Goal: Answer question/provide support

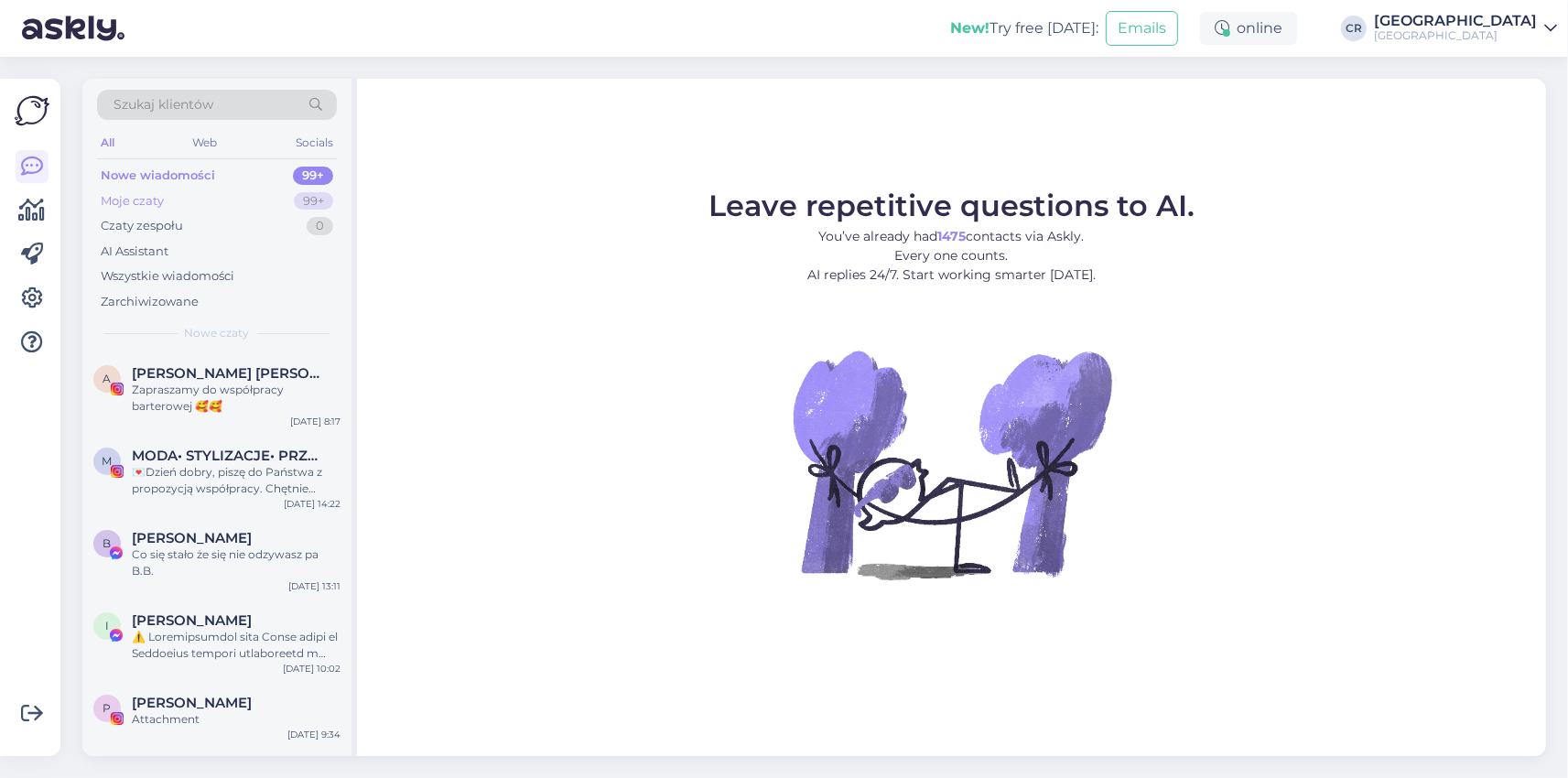
click at [138, 198] on div "Moje czaty" at bounding box center [132, 200] width 63 height 18
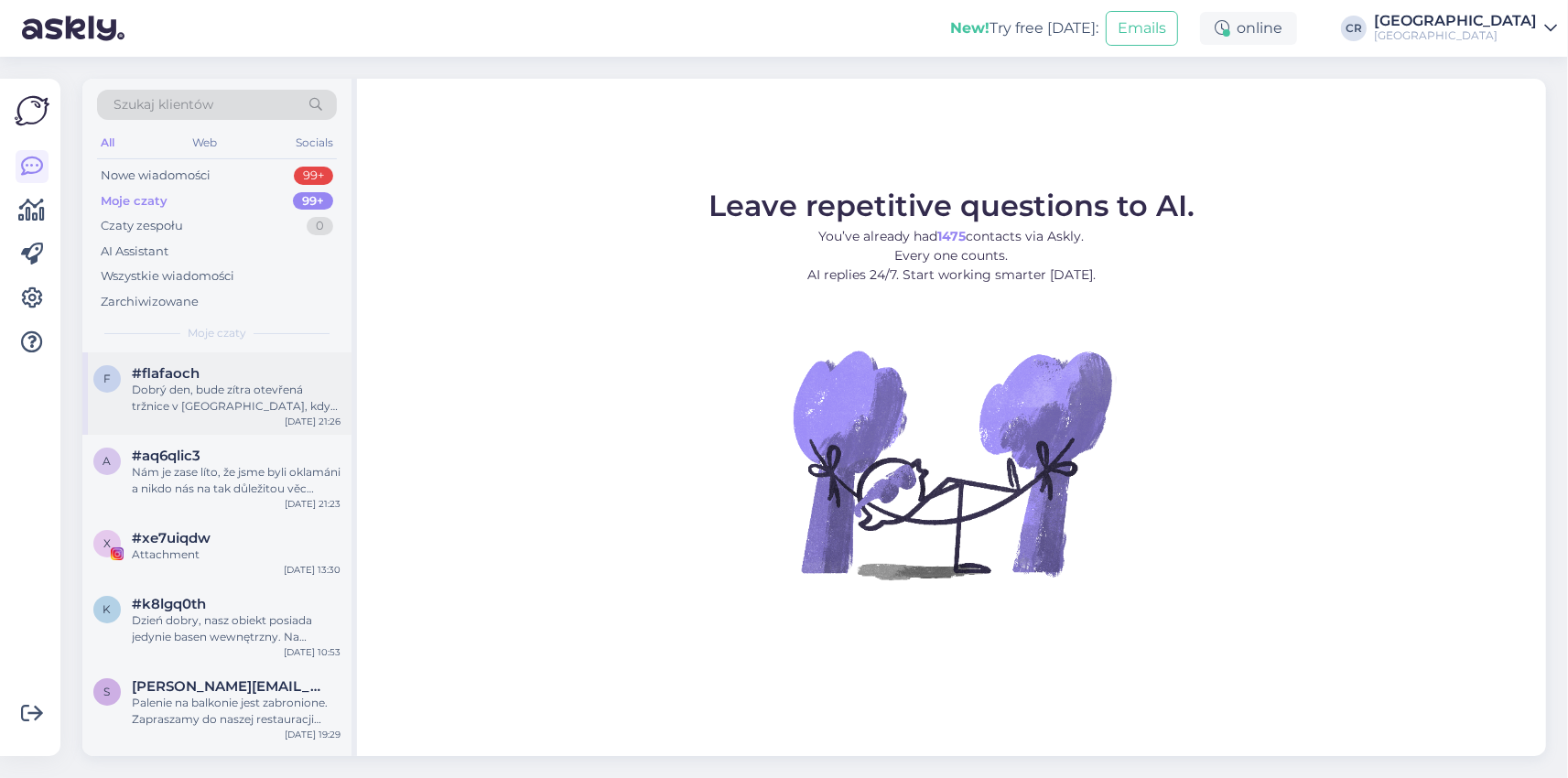
click at [310, 402] on div "Dobrý den, bude zítra otevřená tržnice v Jelení Gora, když je státní svátek? Dě…" at bounding box center [235, 398] width 208 height 33
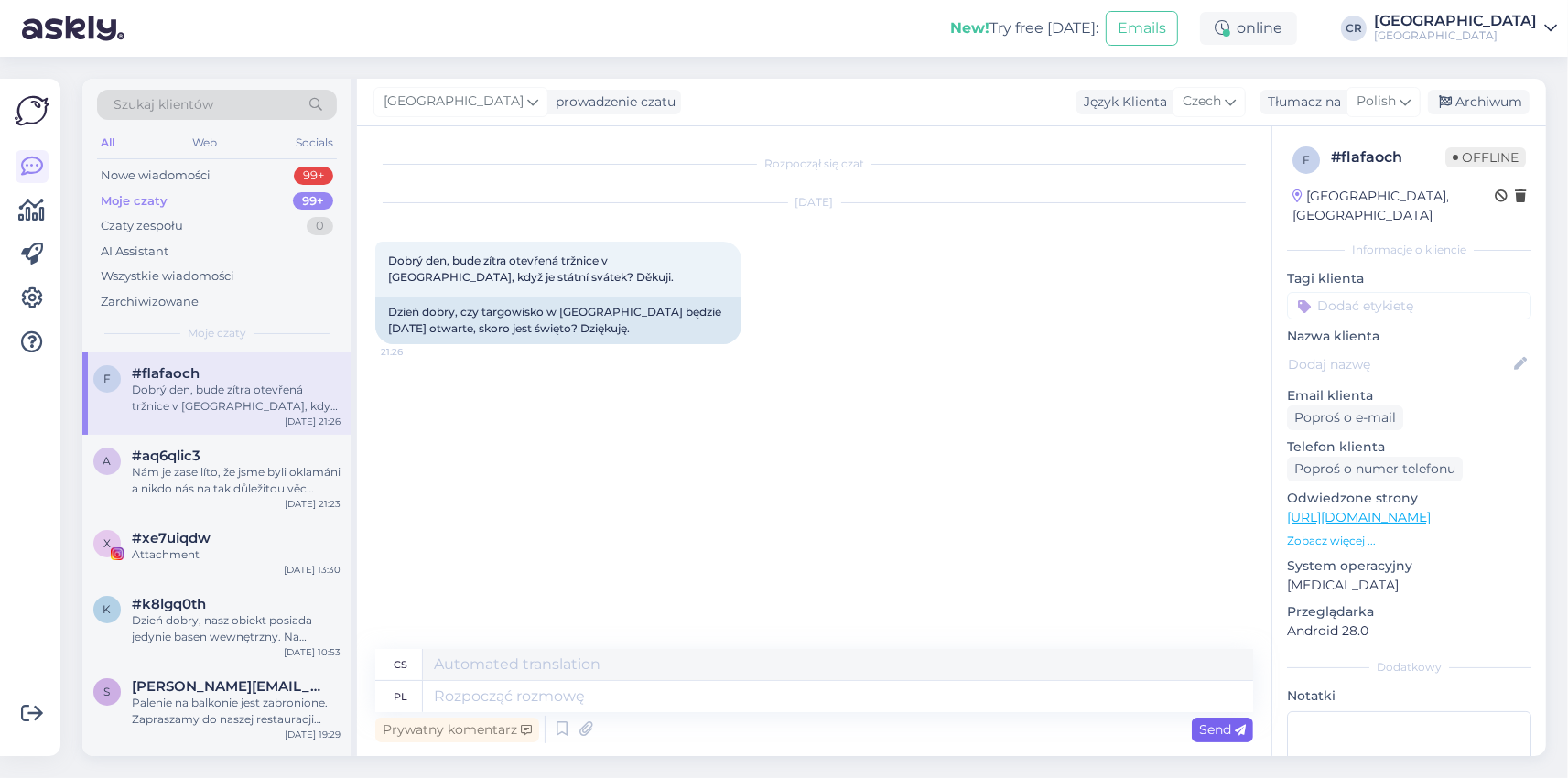
click at [1206, 730] on span "Send" at bounding box center [1223, 729] width 47 height 16
click at [565, 693] on textarea at bounding box center [838, 696] width 830 height 31
type textarea "Dzień"
type textarea "Den"
type textarea "Dzień dobry,"
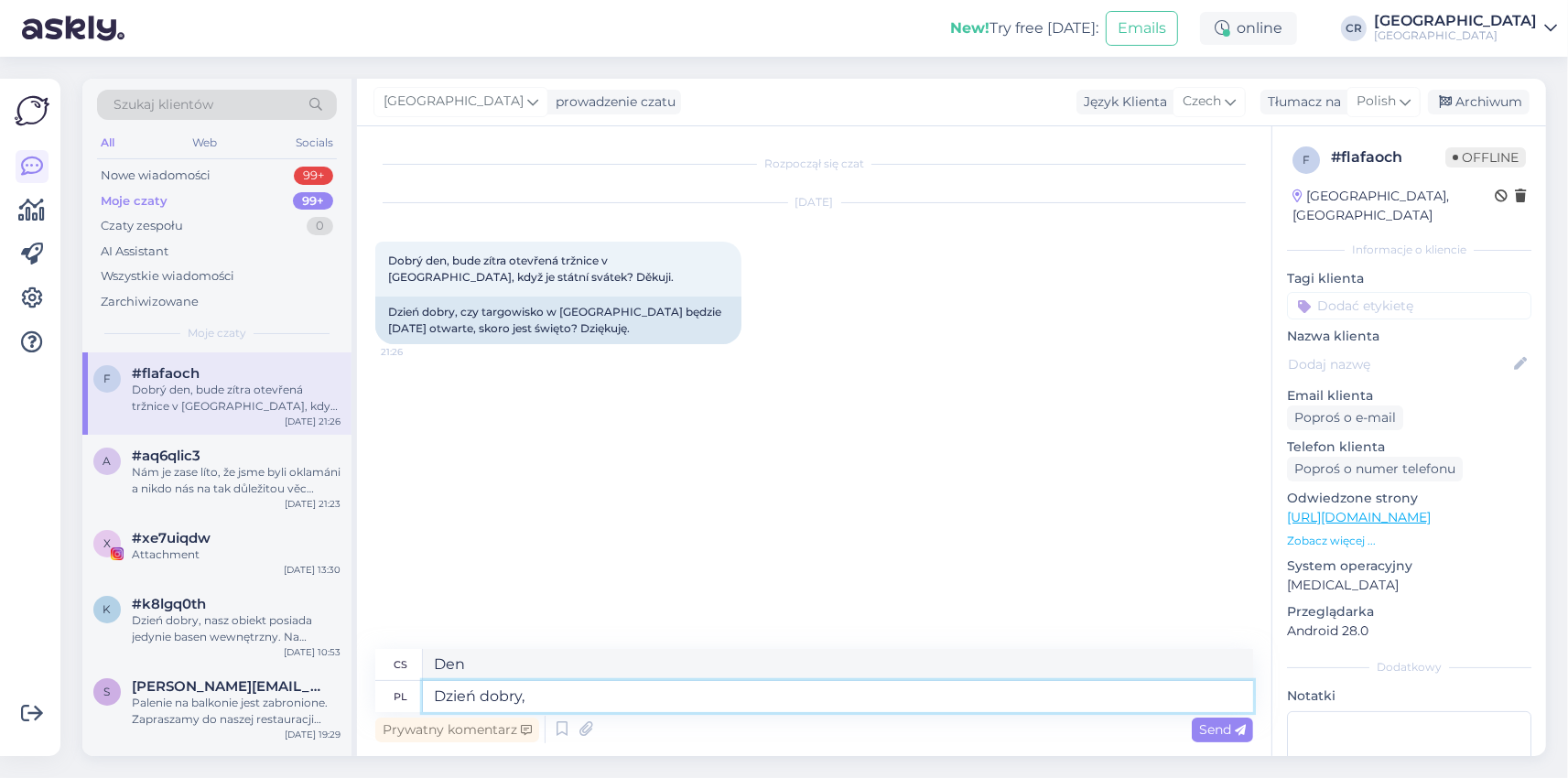
type textarea "Dobré ráno,"
type textarea "Dzień dobry, niestety"
type textarea "Dobré ráno, bohužel"
type textarea "Dzień dobry, niestety nie je"
type textarea "Dobré ráno, bohužel ne"
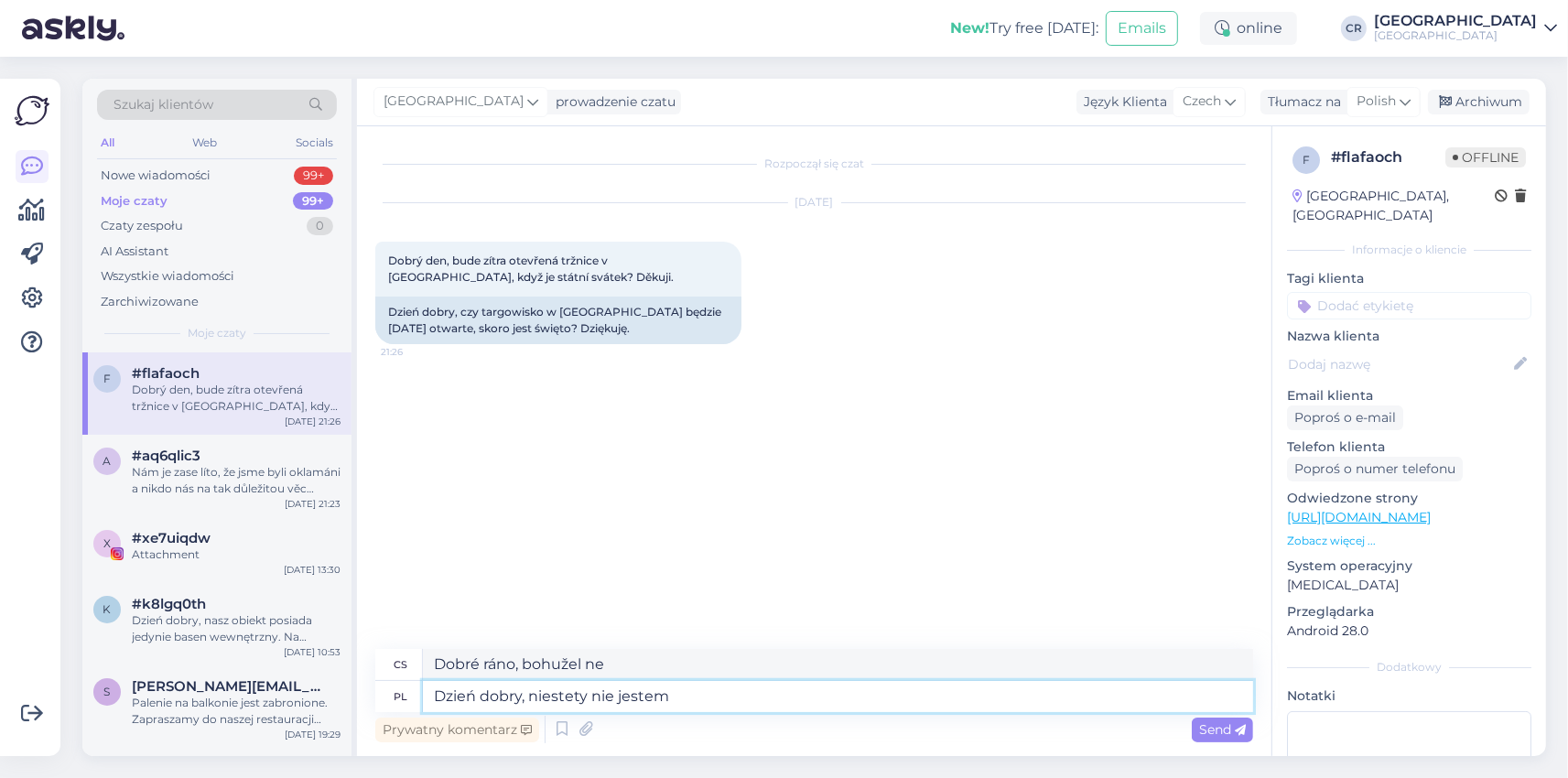
type textarea "Dzień dobry, niestety nie jestem w"
type textarea "Dobré ráno, bohužel nejsem"
type textarea "Dzień dobry, niestety nie jestem w s"
type textarea "Dobré ráno, bohužel nejsem doma."
type textarea "Dzień dobry, niestety nie jestem w stanie"
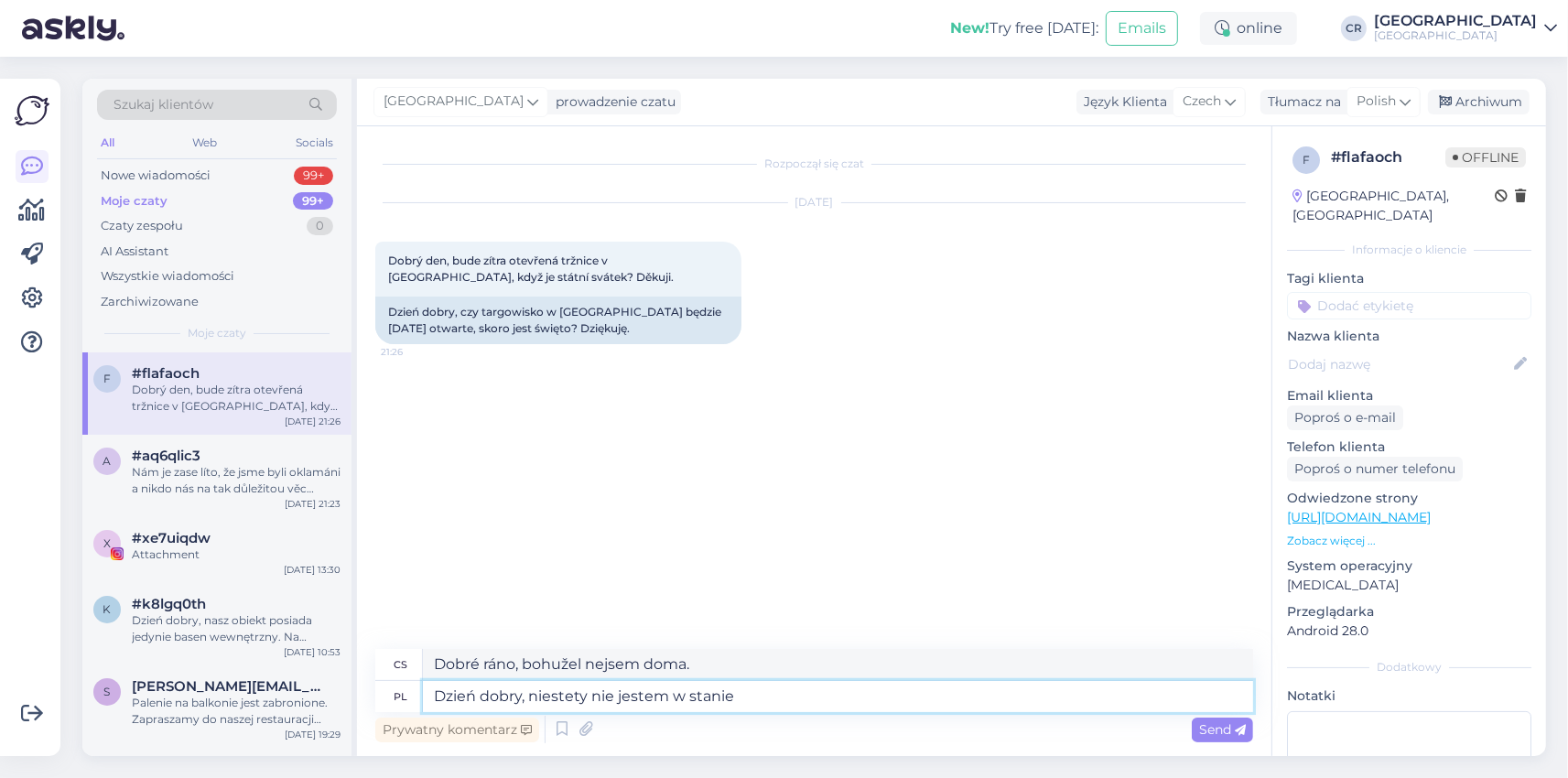
type textarea "Dobré ráno, bohužel nemůžu"
type textarea "Dzień dobry, niestety nie jestem w stanie odpowiedzieć."
type textarea "Dobré ráno, bohužel nemohu odpovědět."
type textarea "Dzień dobry, niestety nie jestem w stanie odpowiedzieć."
click at [1225, 733] on span "Send" at bounding box center [1223, 729] width 47 height 16
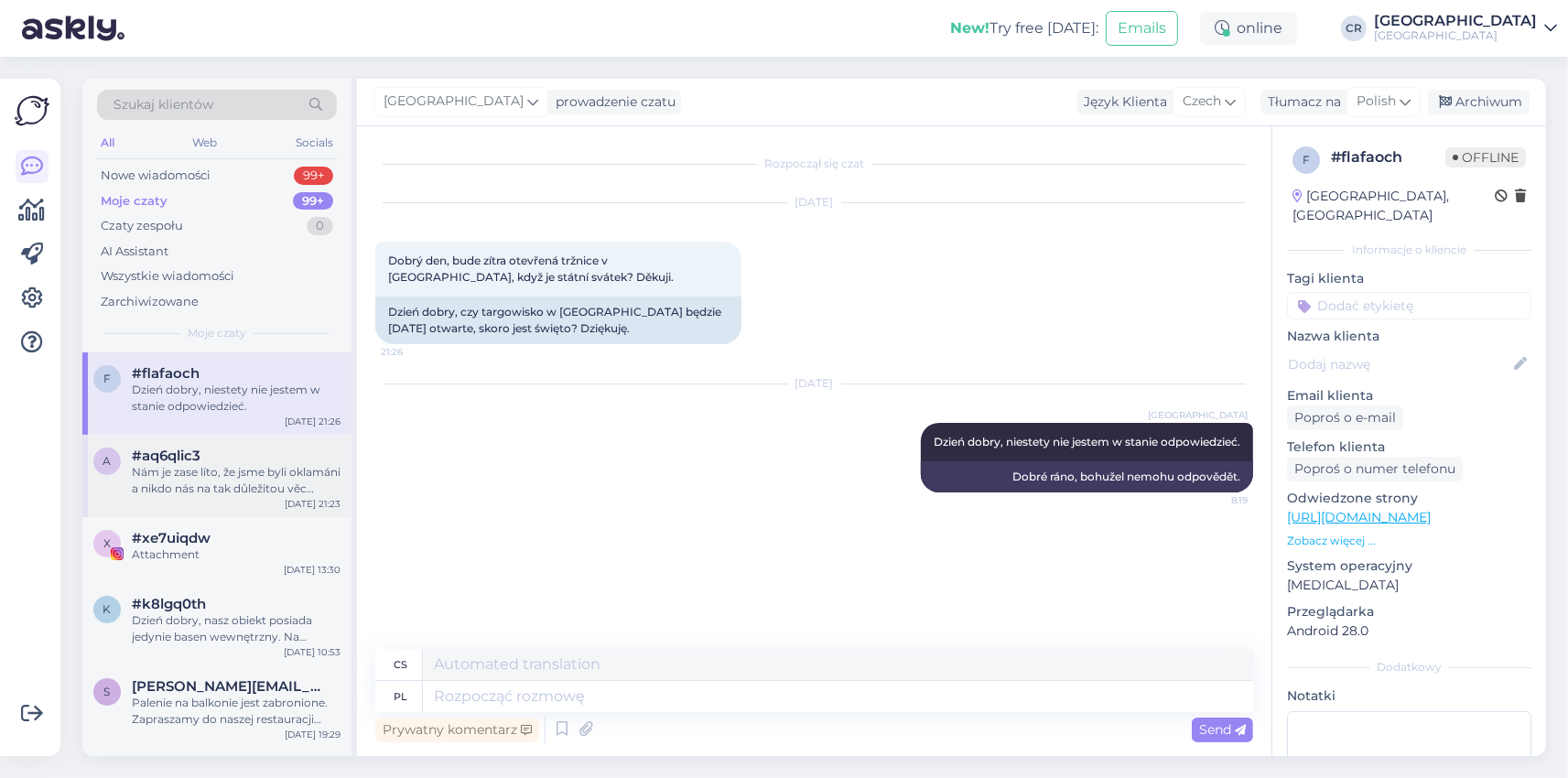
click at [269, 451] on div "#aq6qlic3" at bounding box center [235, 455] width 208 height 16
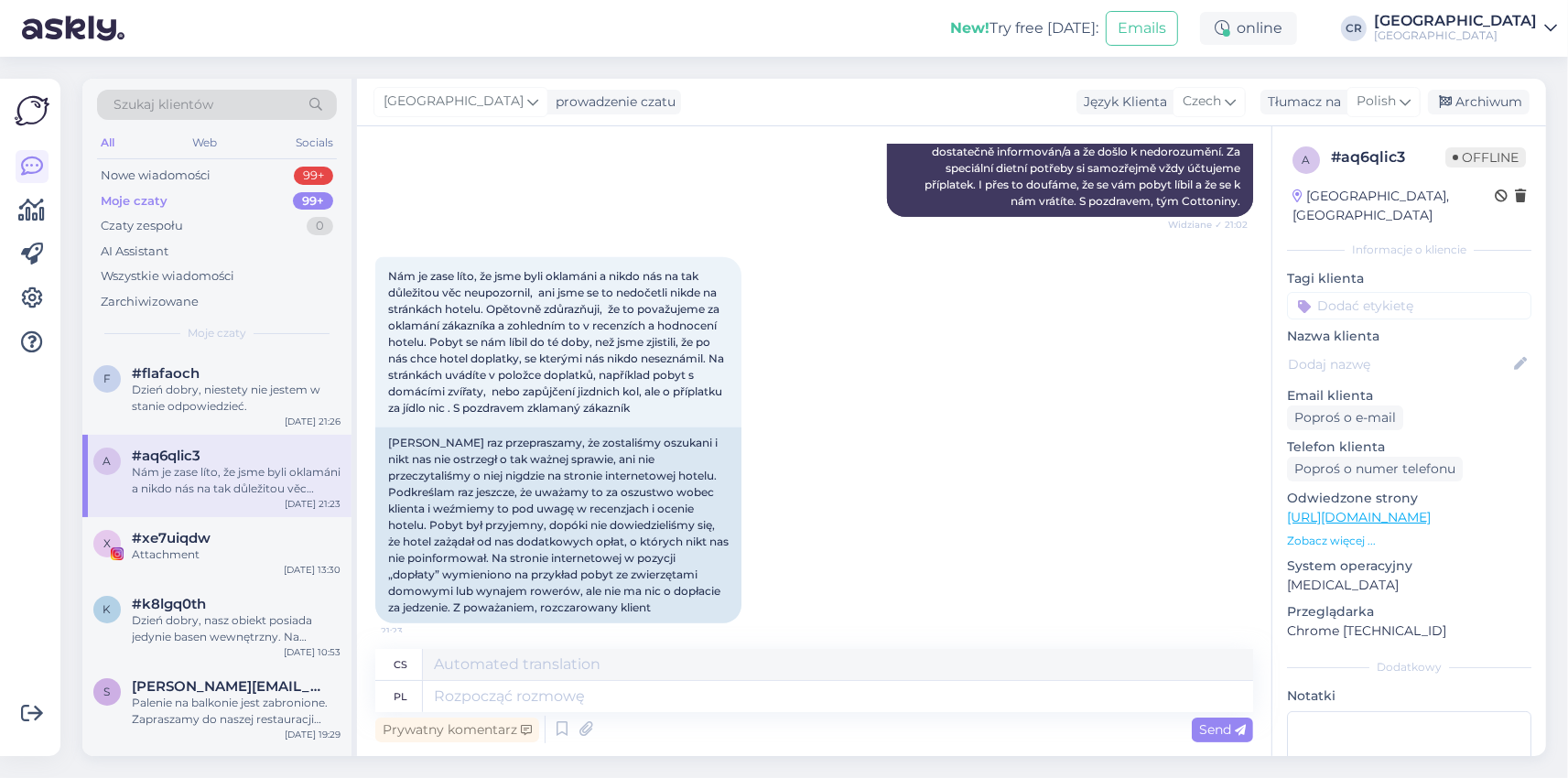
scroll to position [978, 0]
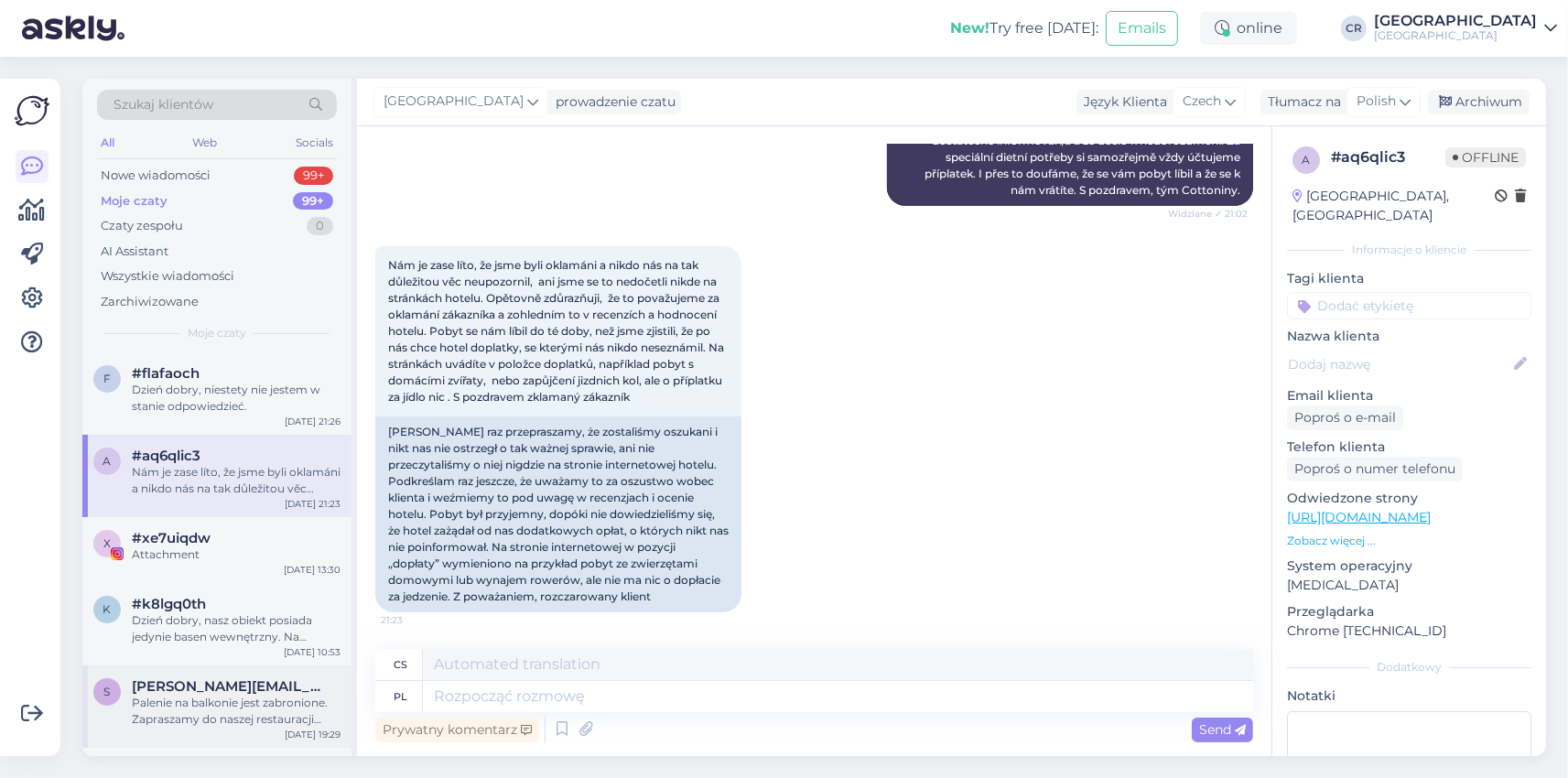
click at [212, 701] on div "Palenie na balkonie jest zabronione. Zapraszamy do naszej restauracji Ametyst g…" at bounding box center [235, 711] width 208 height 33
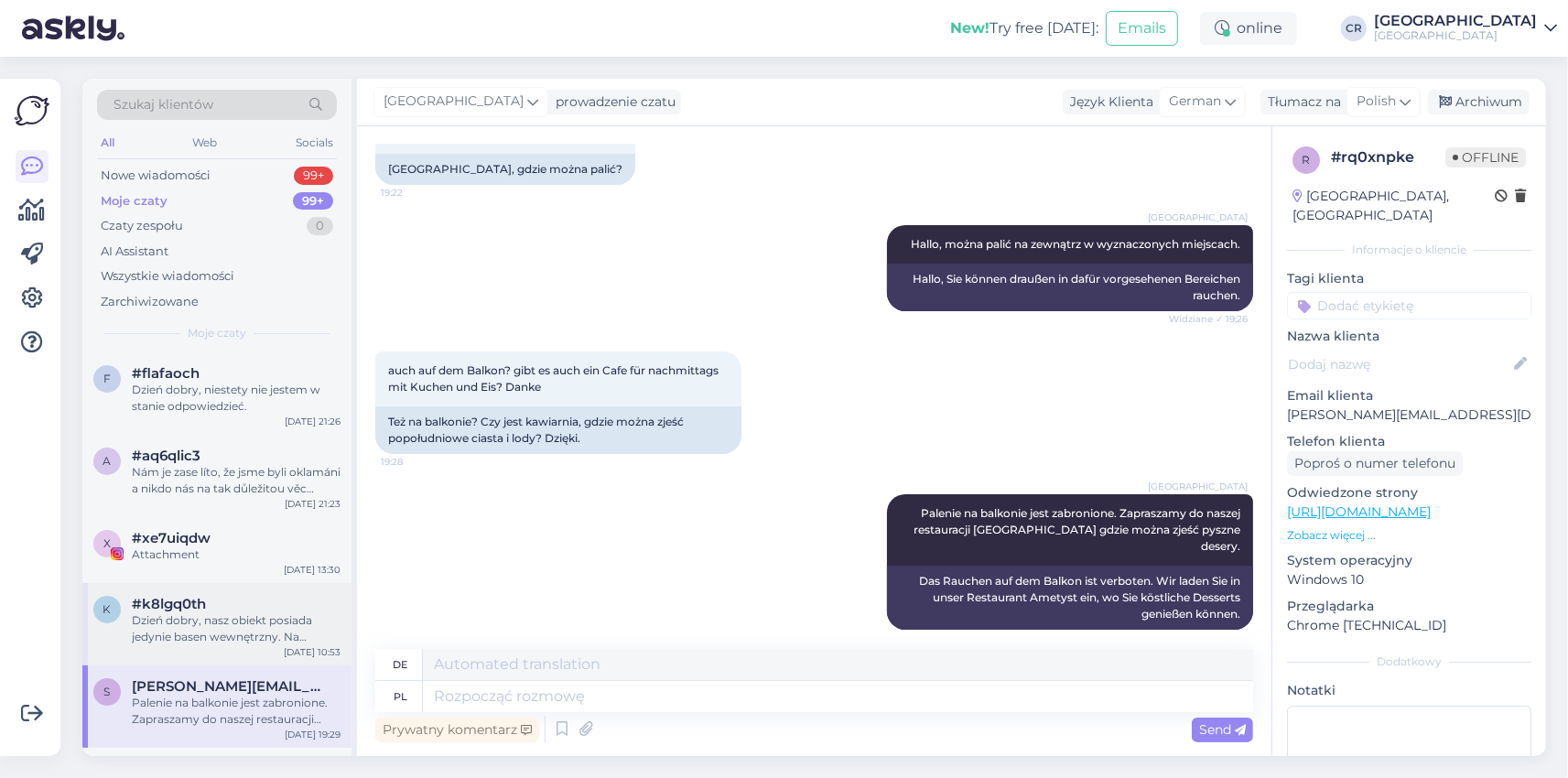
click at [221, 614] on div "Dzień dobry, nasz obiekt posiada jedynie basen wewnętrzny. Na przeciwko hotelu …" at bounding box center [235, 628] width 208 height 33
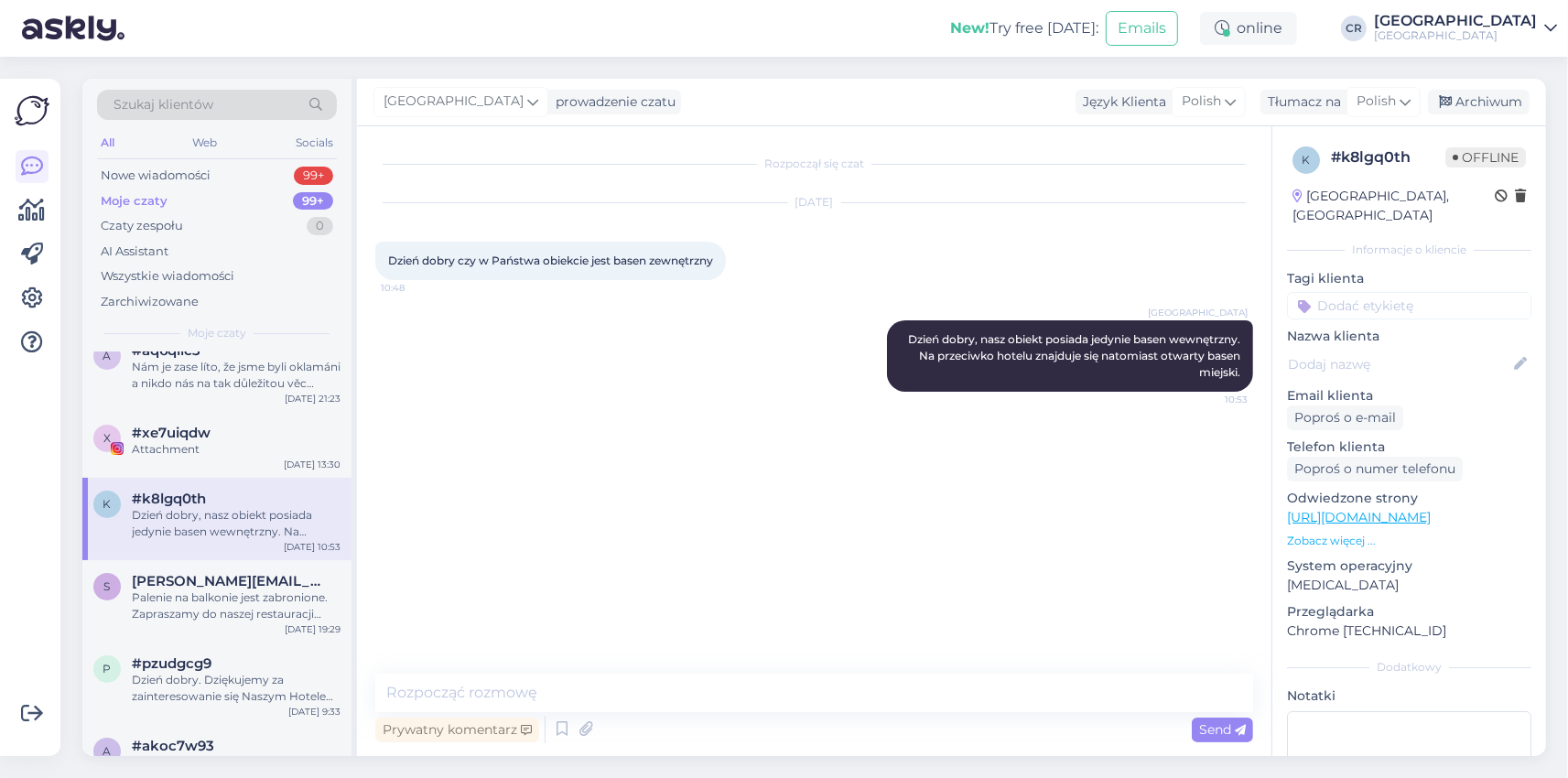
scroll to position [0, 0]
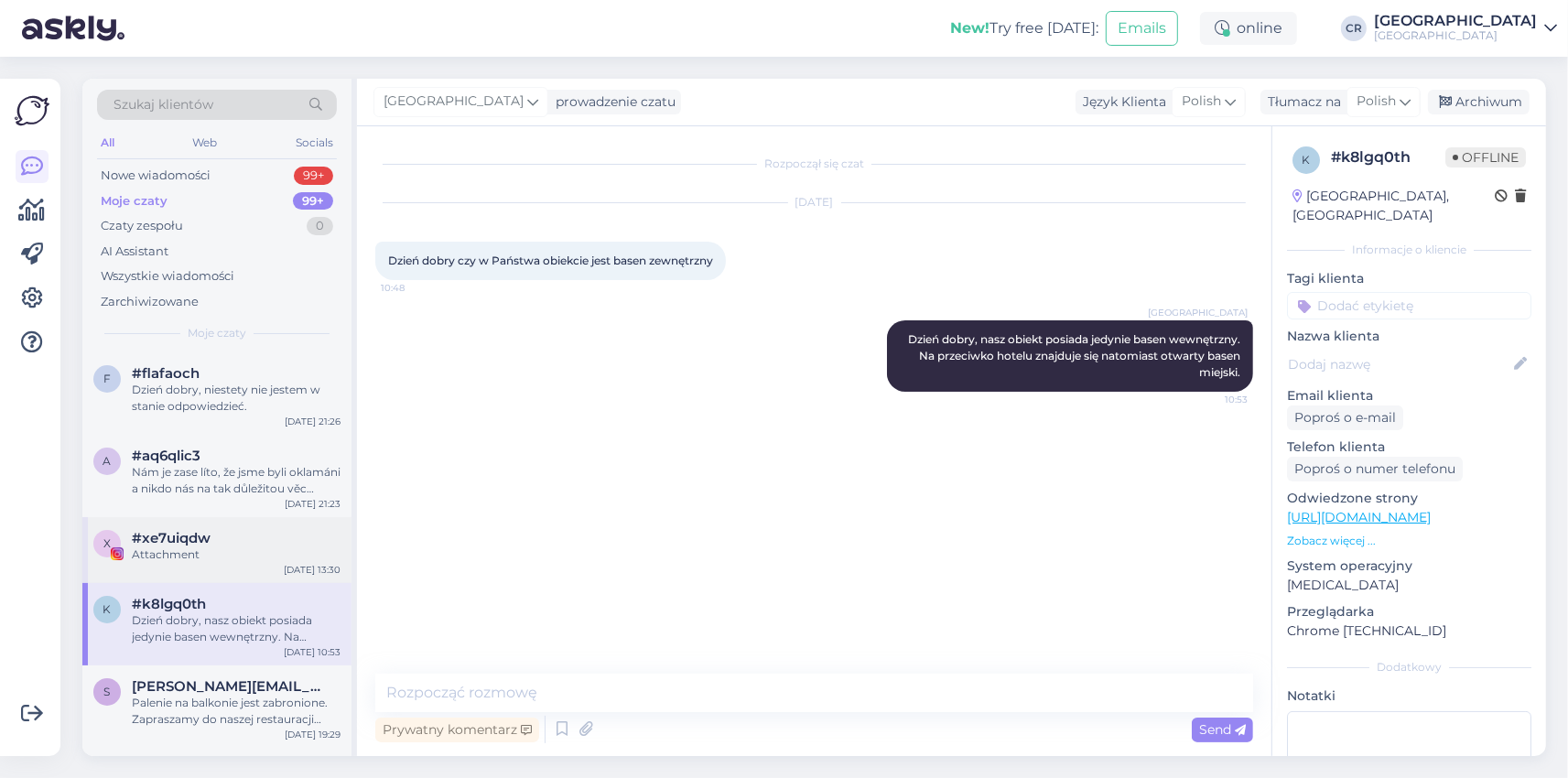
click at [187, 546] on span "#xe7uiqdw" at bounding box center [171, 537] width 79 height 16
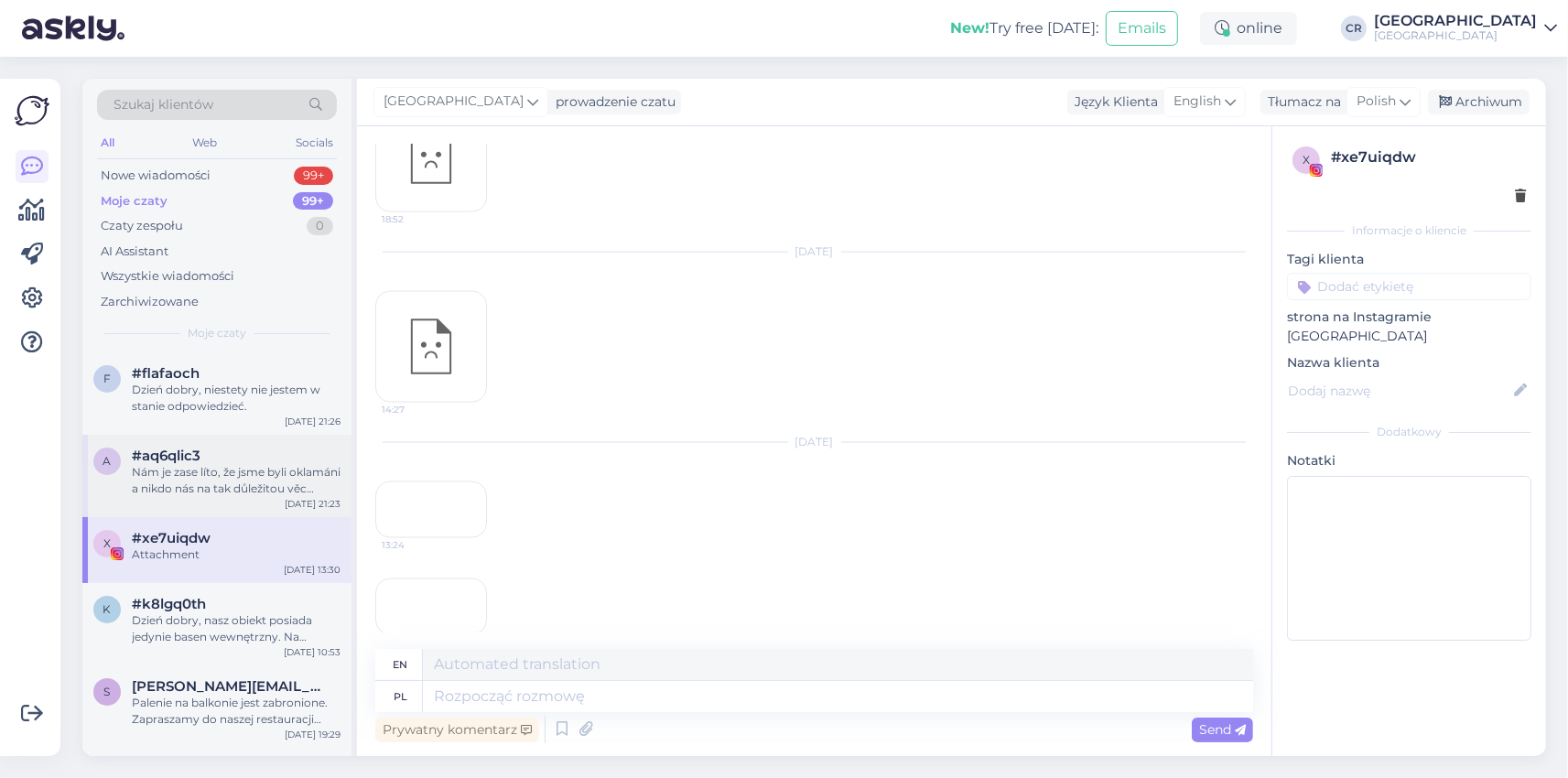
click at [191, 476] on div "Nám je zase líto, že jsme byli oklamáni a nikdo nás na tak důležitou věc neupoz…" at bounding box center [235, 481] width 208 height 33
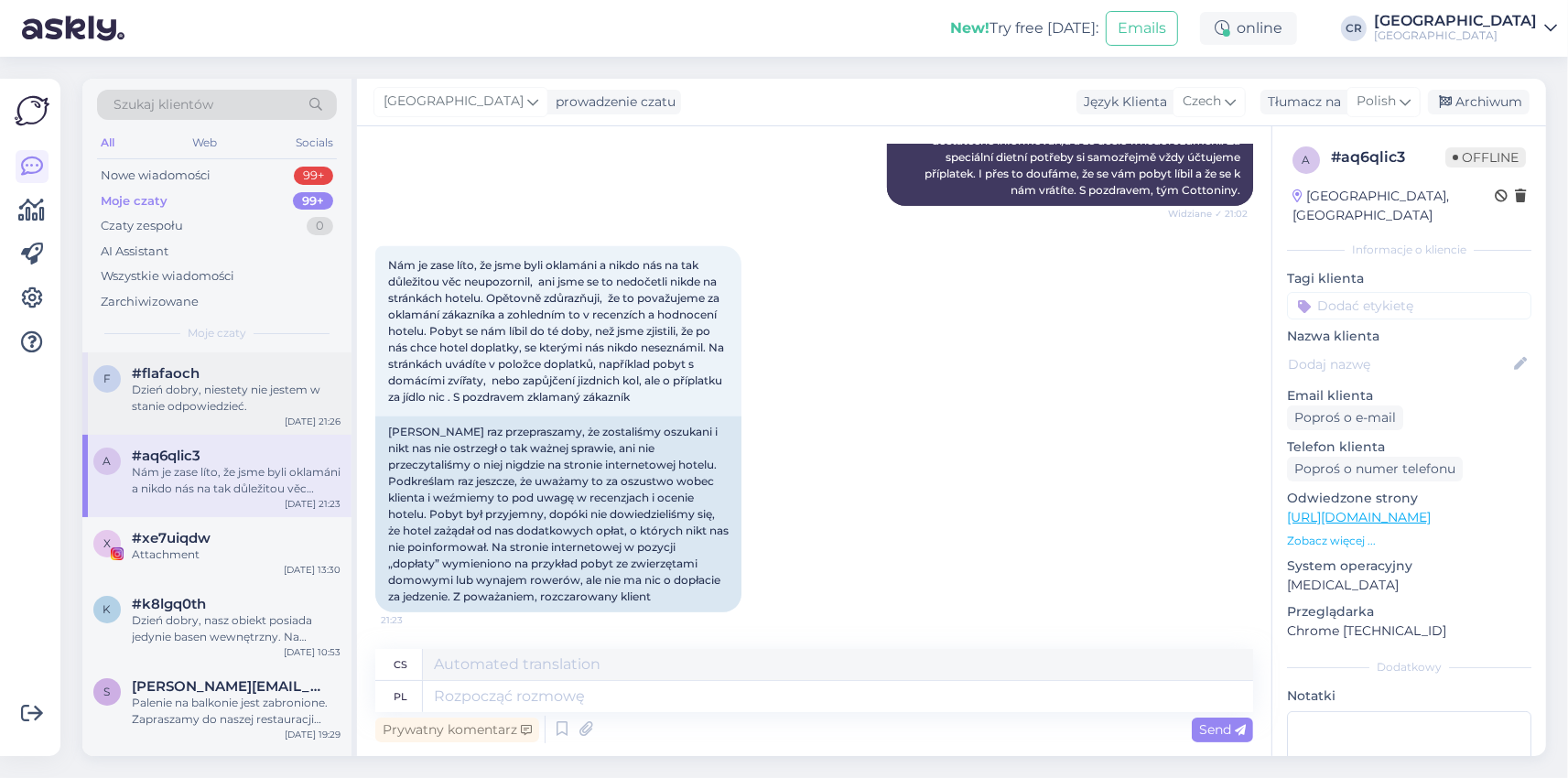
click at [218, 387] on div "Dzień dobry, niestety nie jestem w stanie odpowiedzieć." at bounding box center [235, 398] width 208 height 33
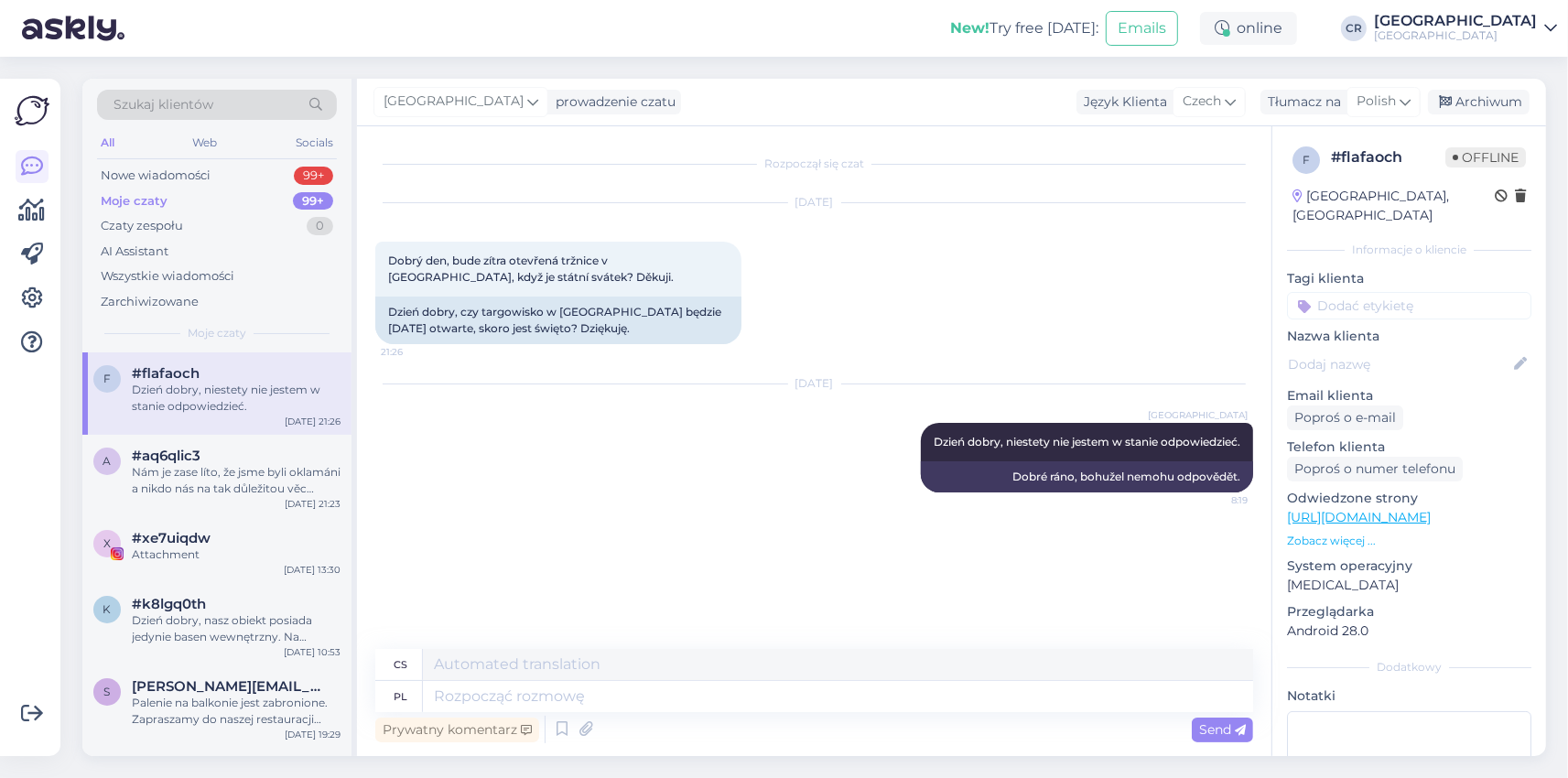
click at [105, 34] on img at bounding box center [73, 28] width 103 height 57
